Goal: Task Accomplishment & Management: Use online tool/utility

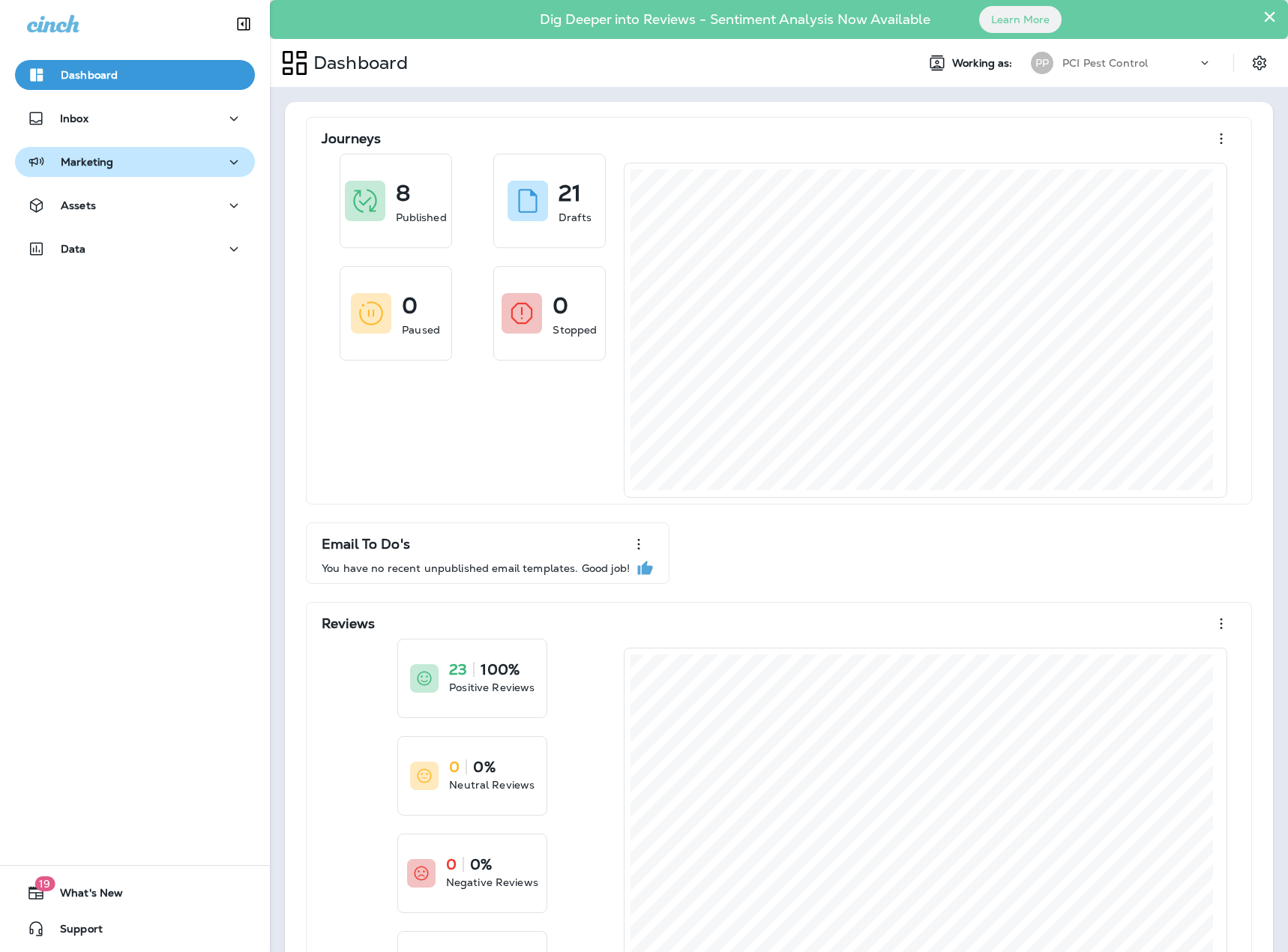
click at [88, 168] on div "Marketing" at bounding box center [70, 163] width 86 height 19
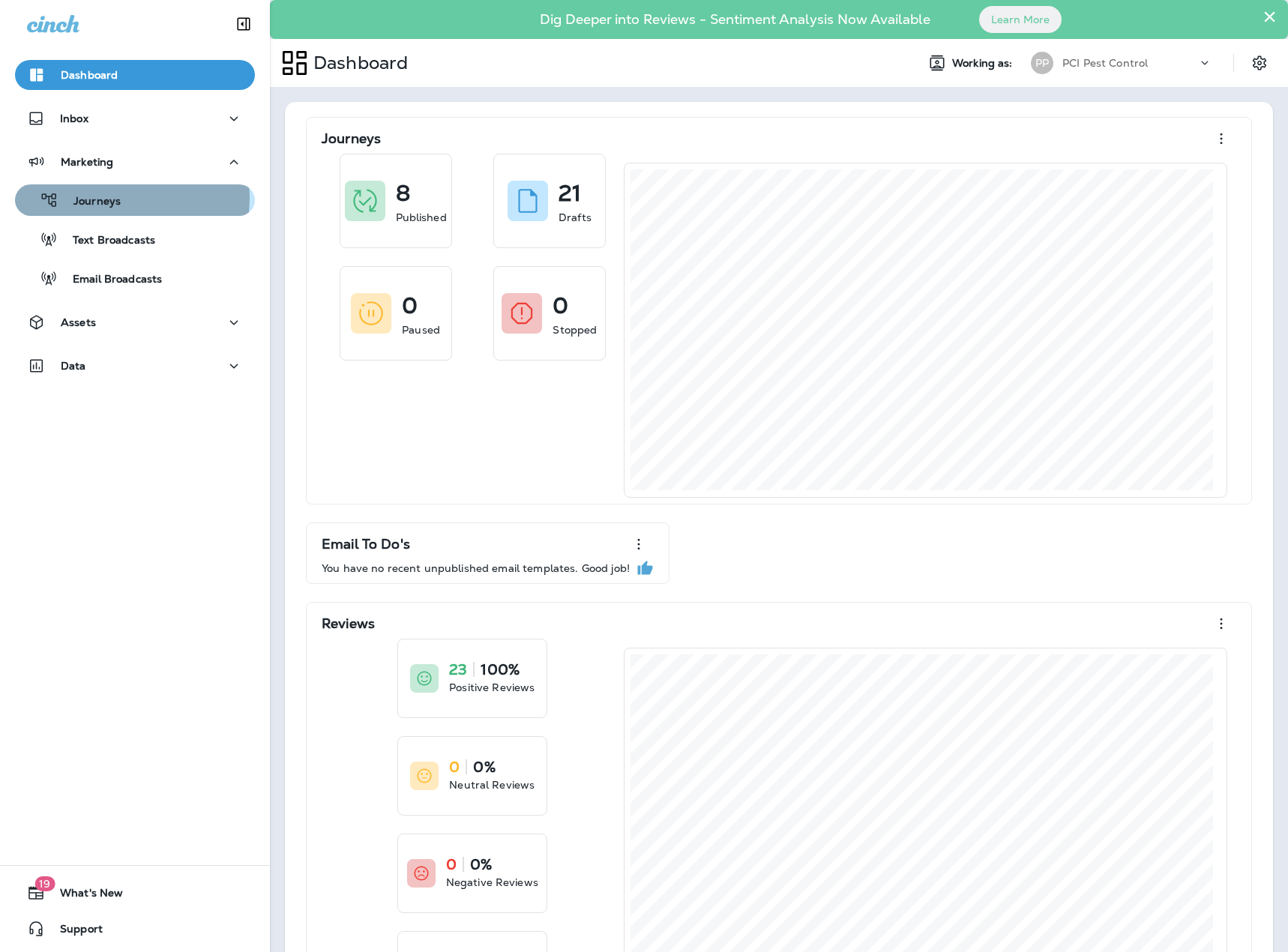
click at [113, 198] on p "Journeys" at bounding box center [89, 202] width 62 height 14
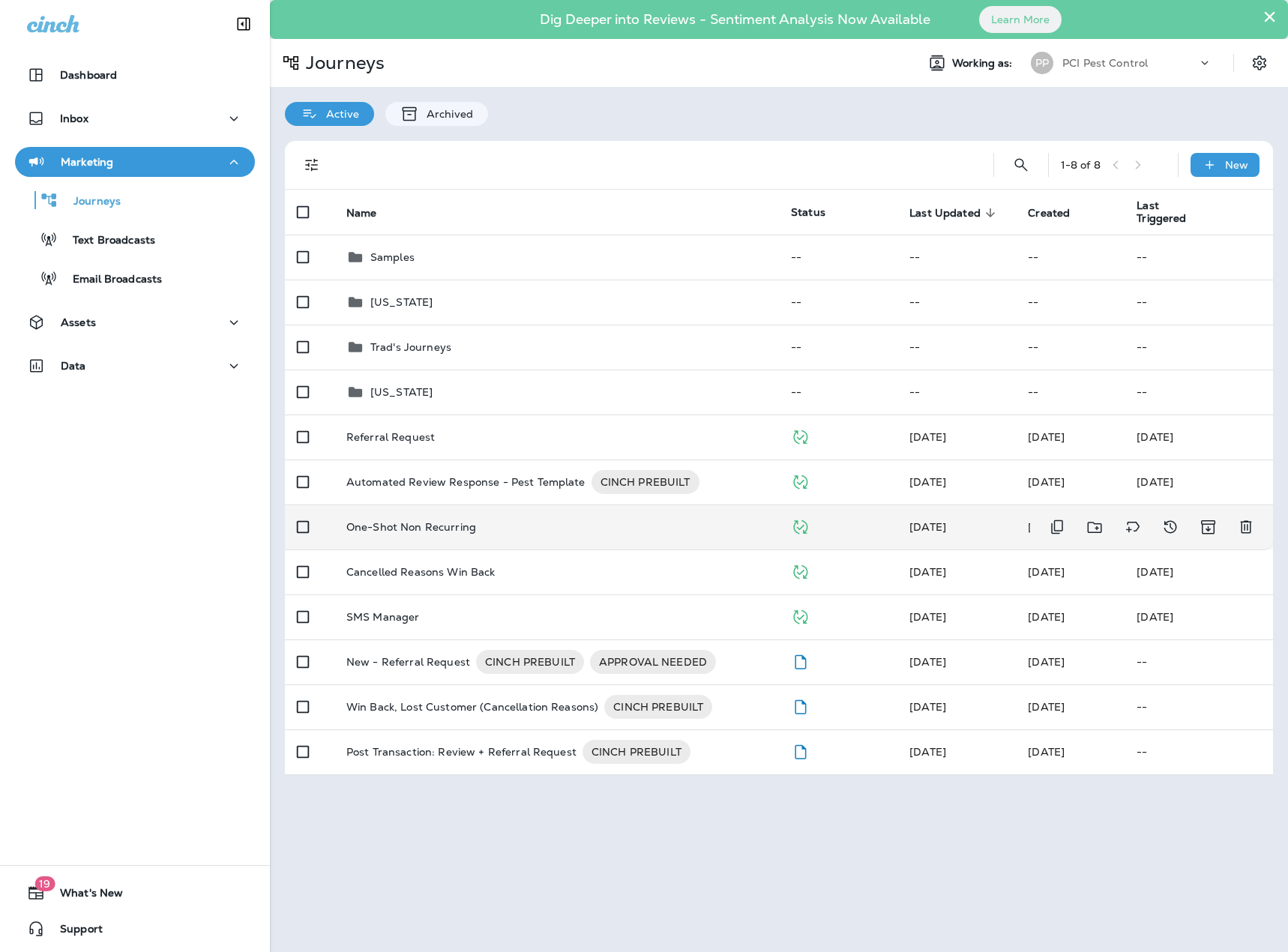
click at [431, 517] on td "One-Shot Non Recurring" at bounding box center [556, 526] width 445 height 45
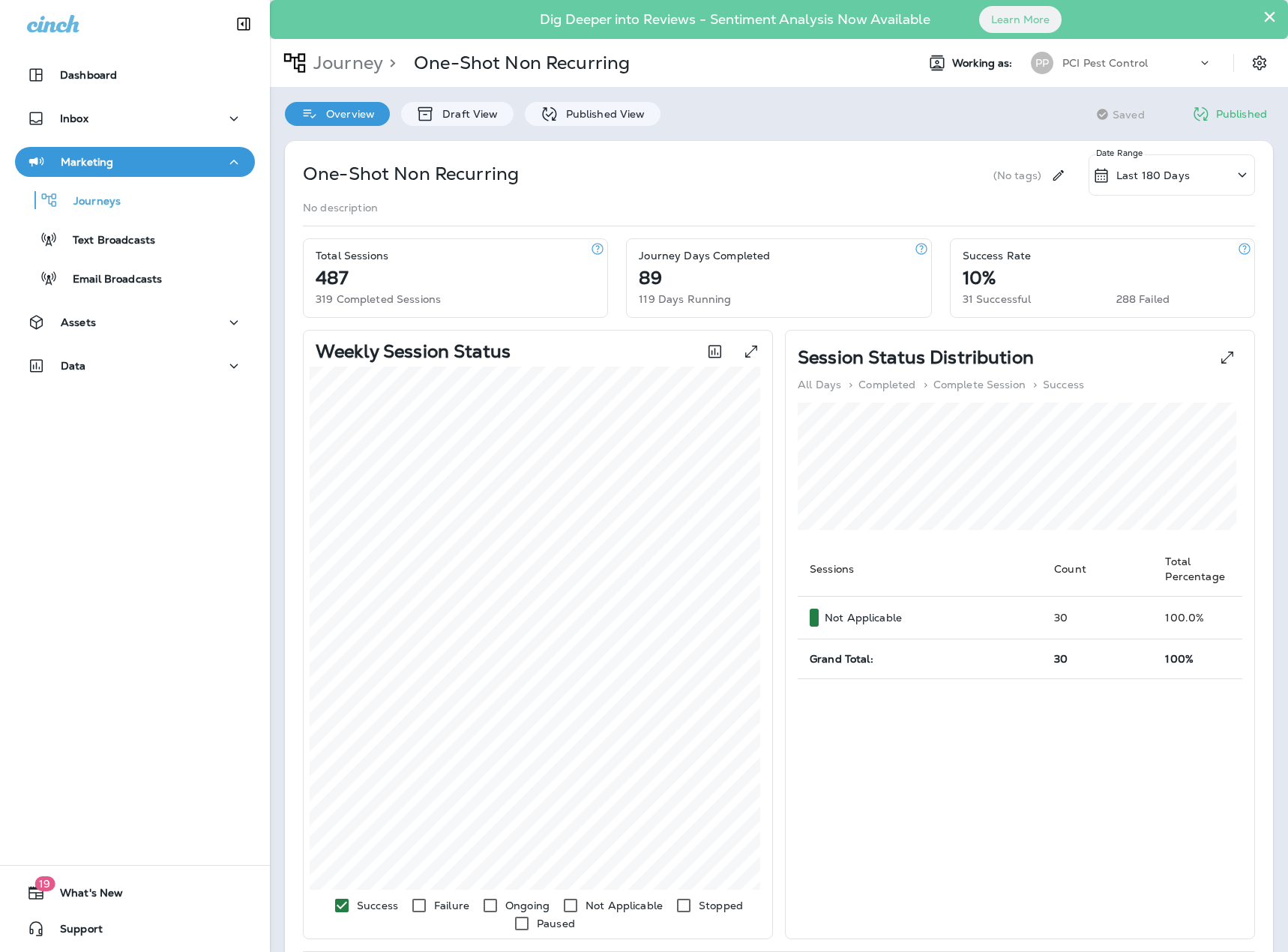
click at [1237, 248] on icon "button" at bounding box center [1244, 248] width 15 height 15
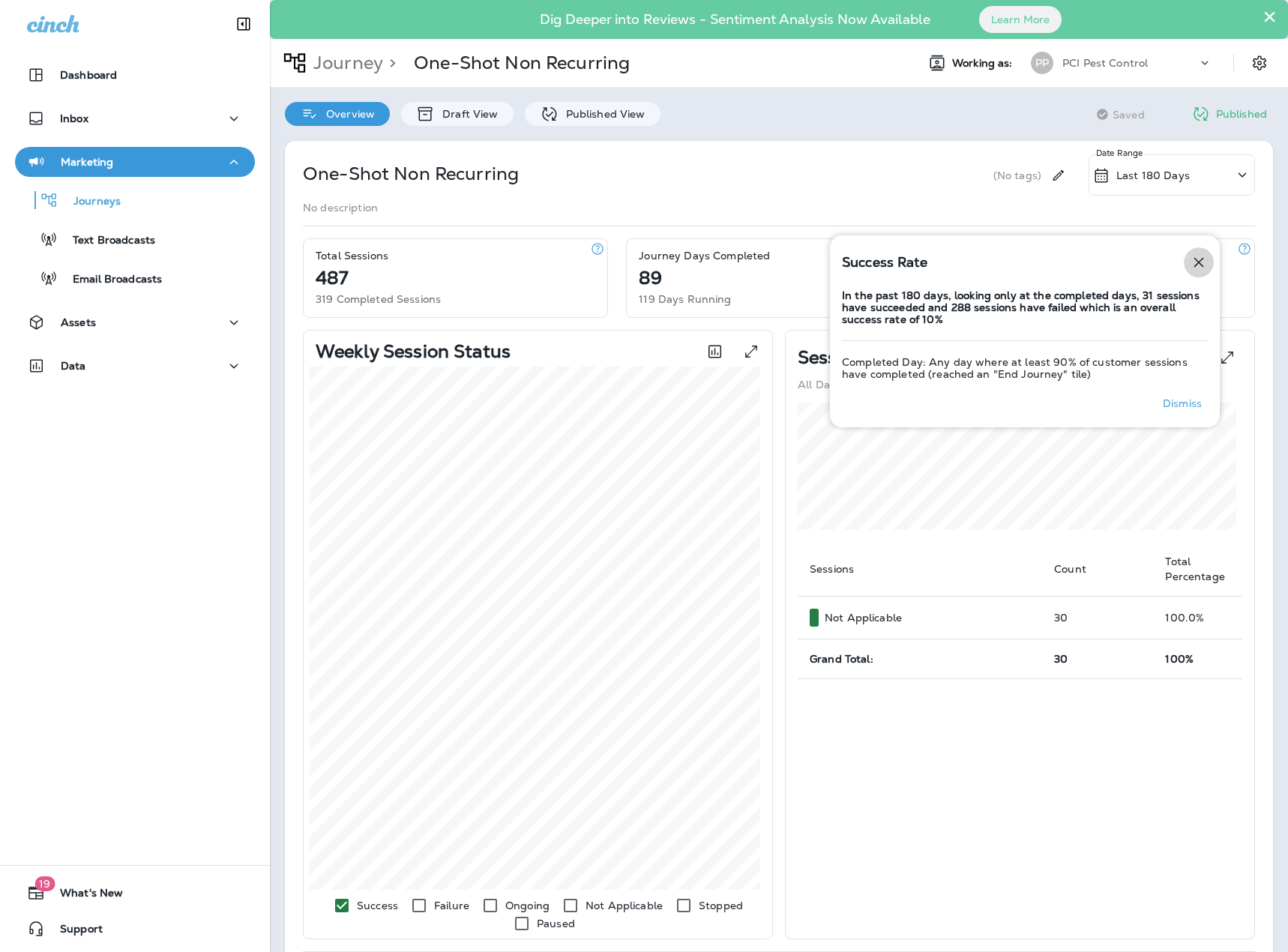
click at [1199, 256] on icon "button" at bounding box center [1199, 262] width 18 height 18
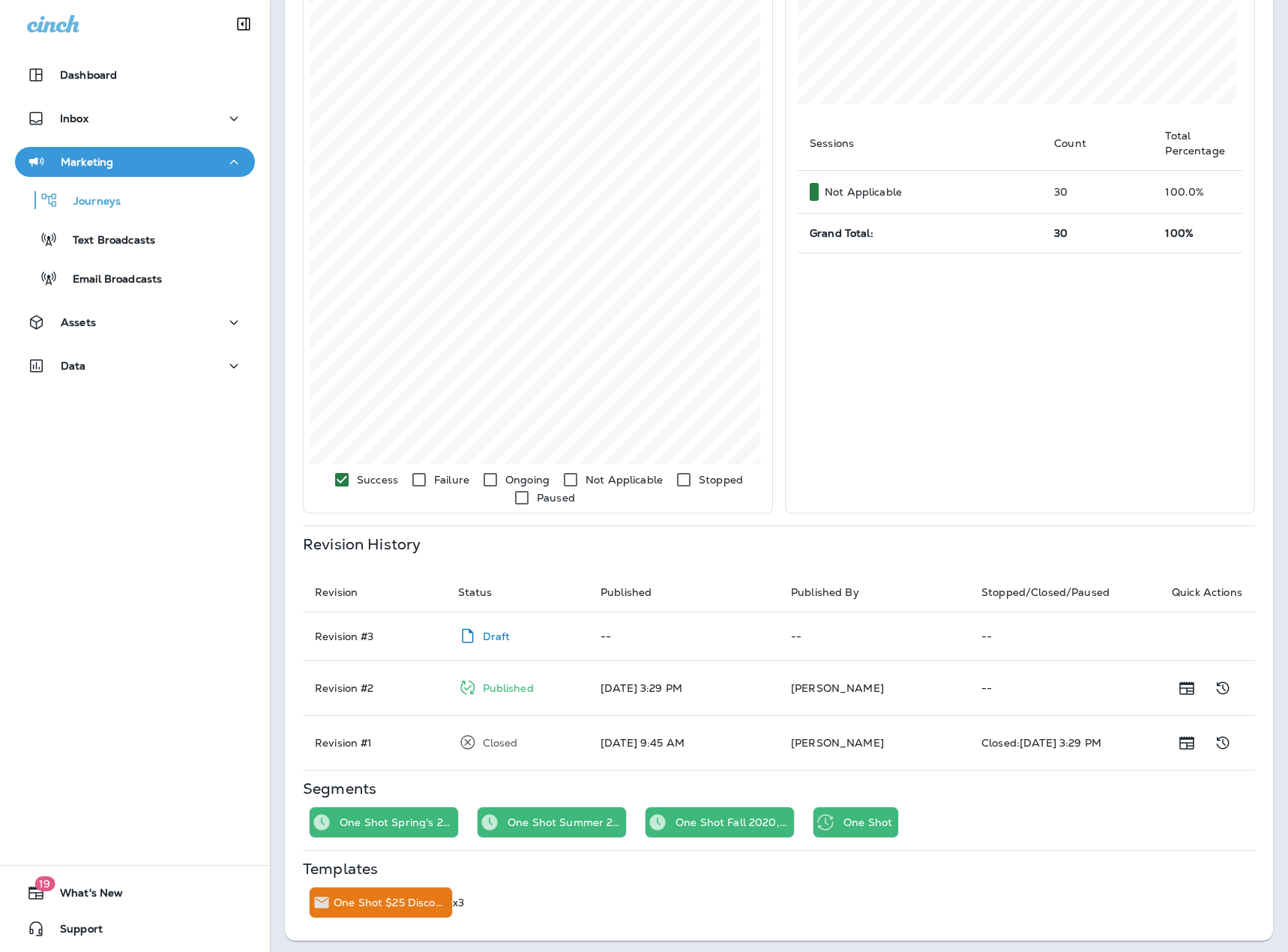
scroll to position [430, 0]
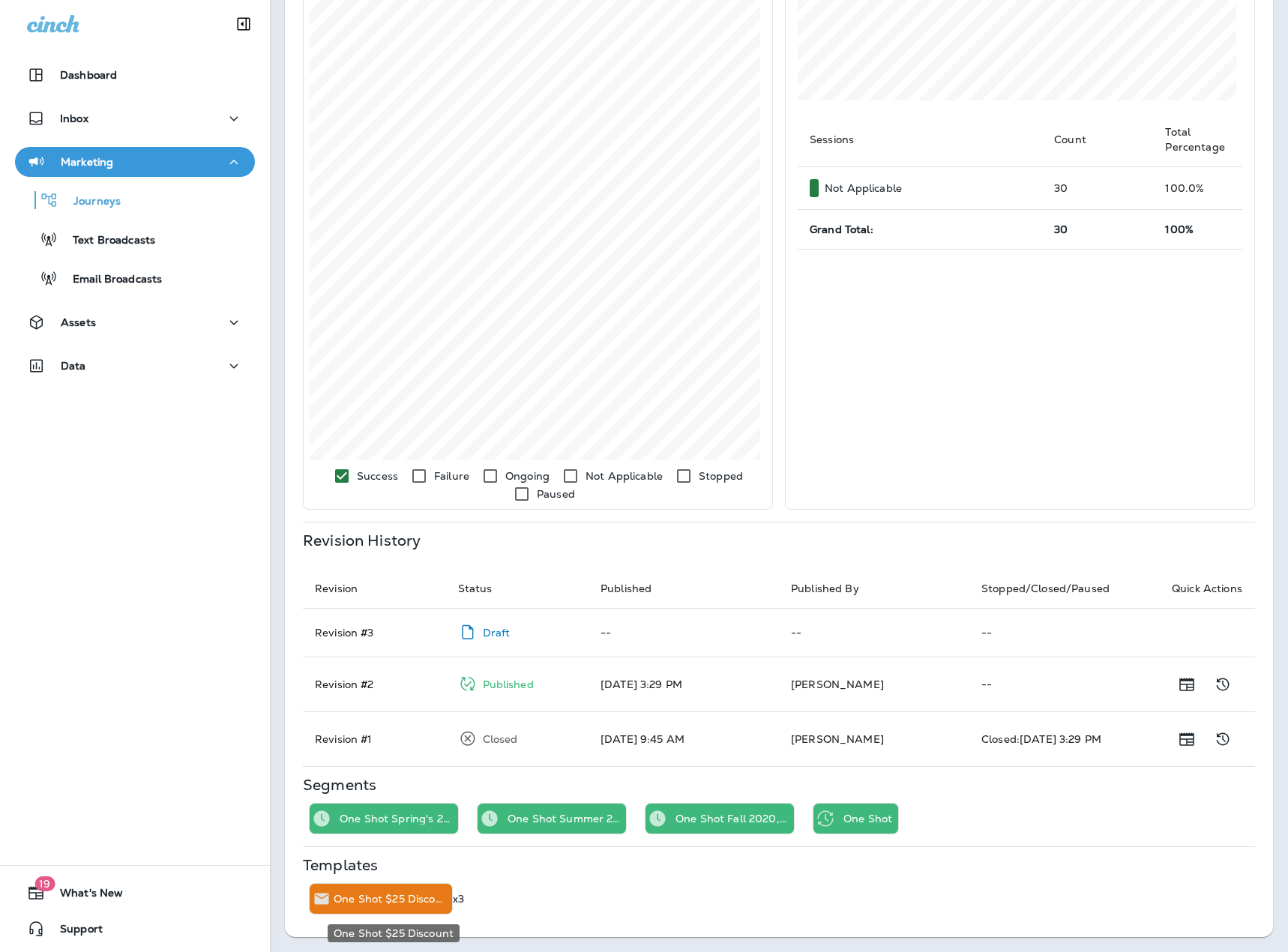
click at [397, 893] on p "One Shot $25 Discount" at bounding box center [390, 898] width 112 height 12
